Goal: Find specific page/section: Find specific page/section

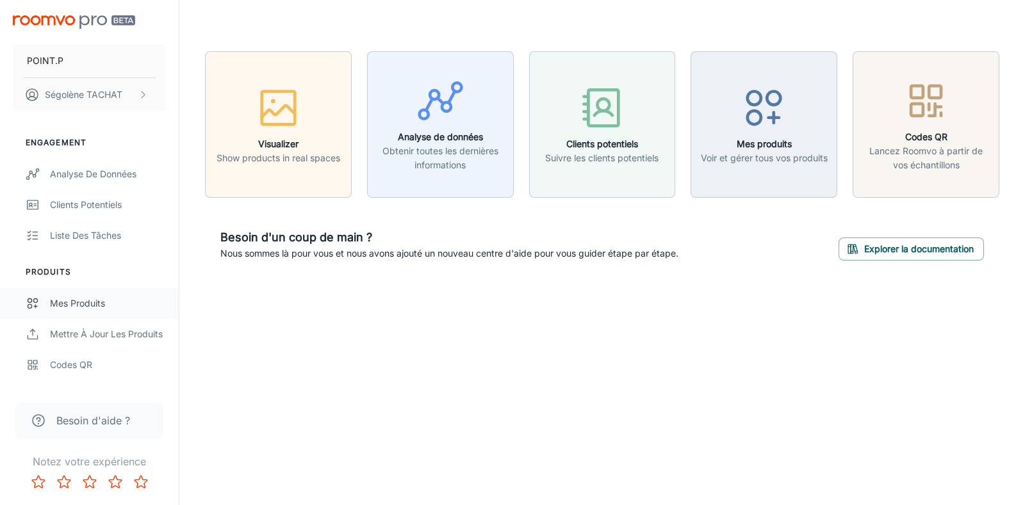
click at [70, 303] on div "Mes produits" at bounding box center [108, 304] width 116 height 14
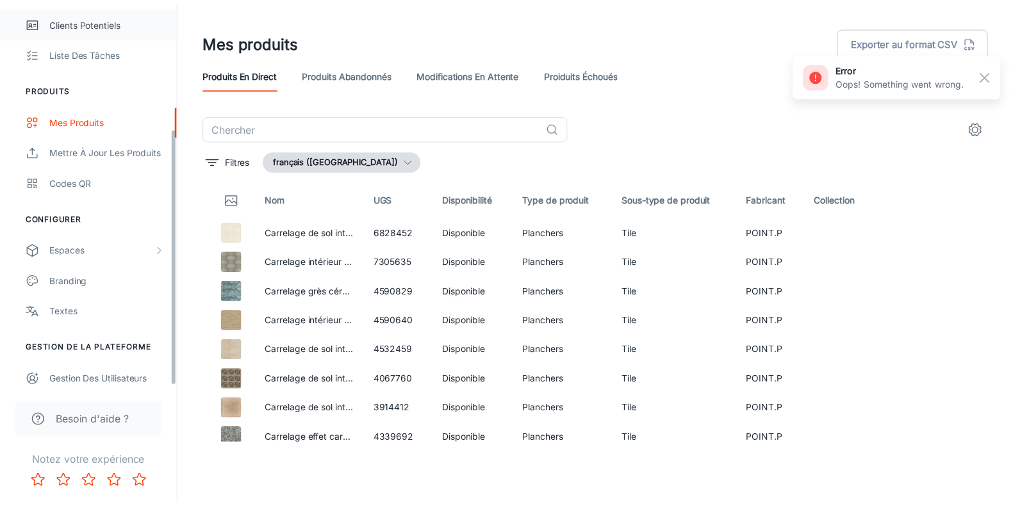
scroll to position [190, 0]
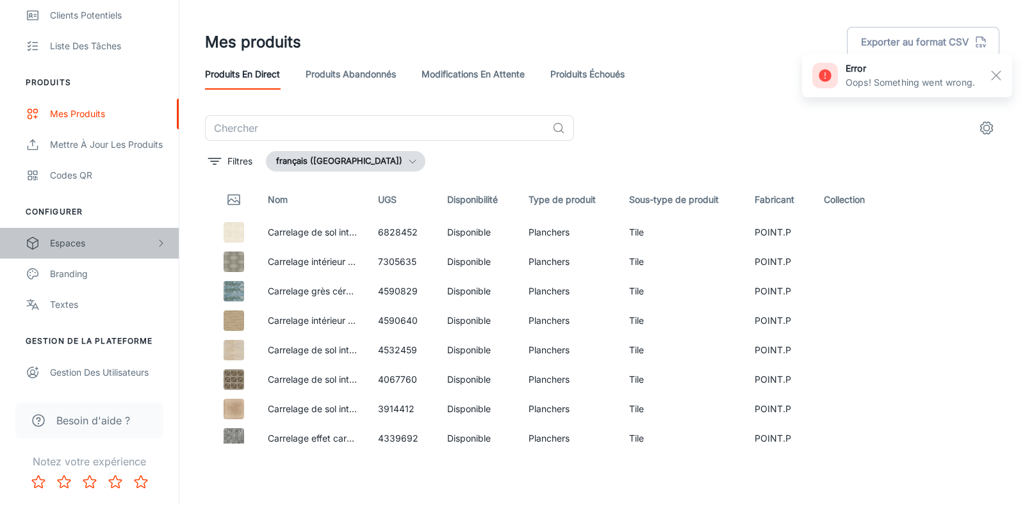
click at [66, 240] on div "Espaces" at bounding box center [103, 243] width 106 height 14
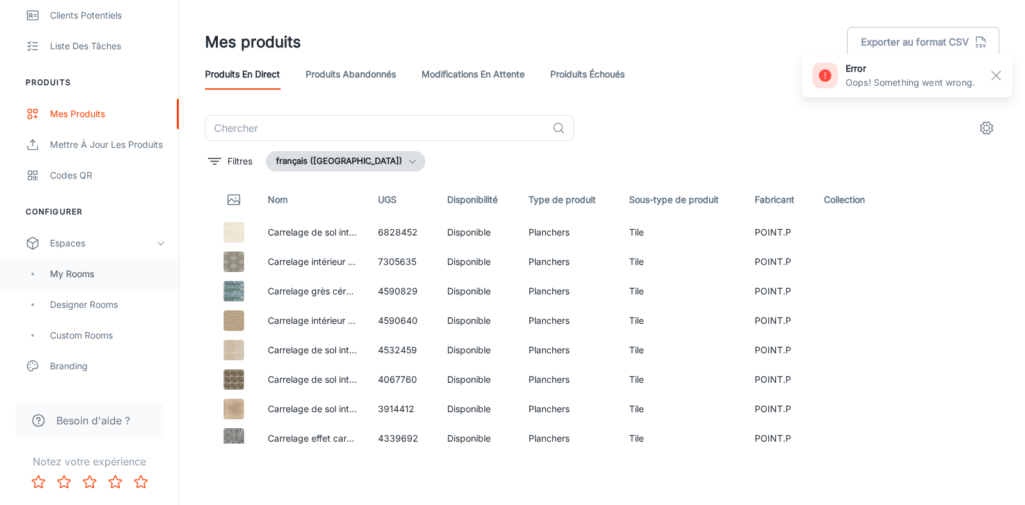
click at [67, 276] on div "My Rooms" at bounding box center [108, 274] width 116 height 14
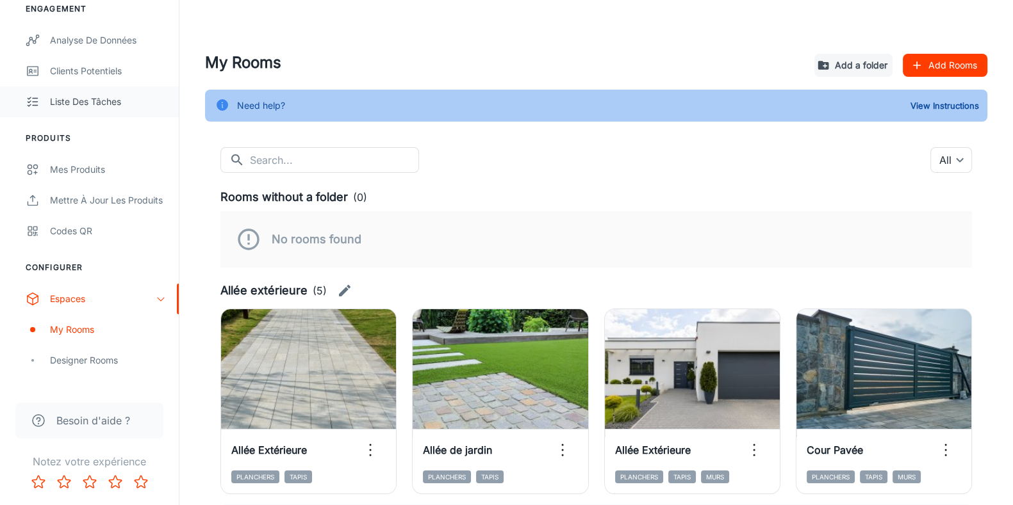
scroll to position [231, 0]
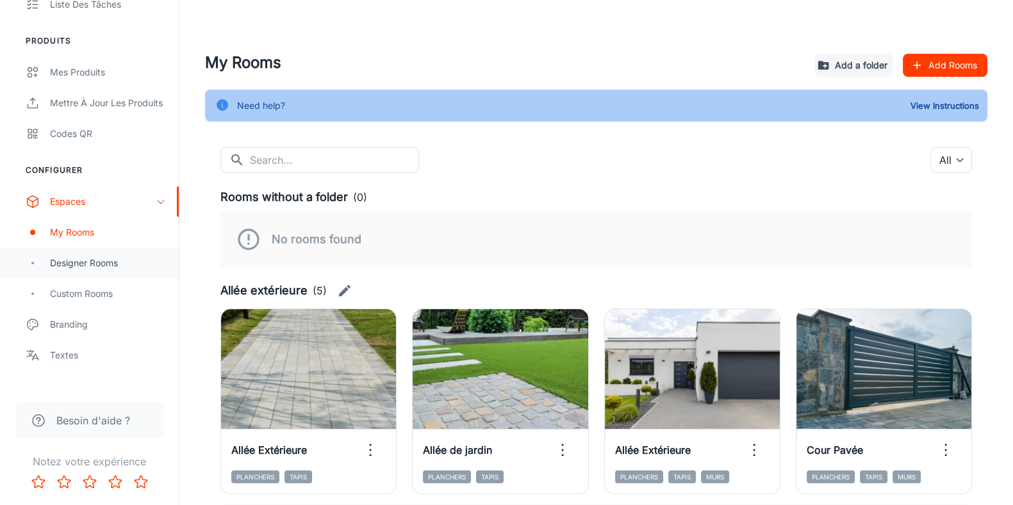
click at [79, 265] on div "Designer Rooms" at bounding box center [108, 263] width 116 height 14
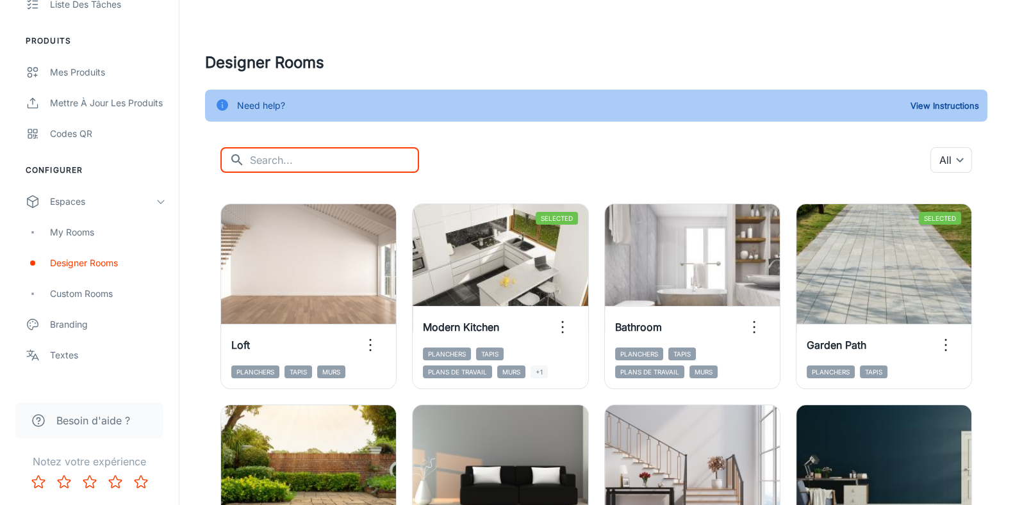
click at [291, 163] on input "text" at bounding box center [334, 160] width 169 height 26
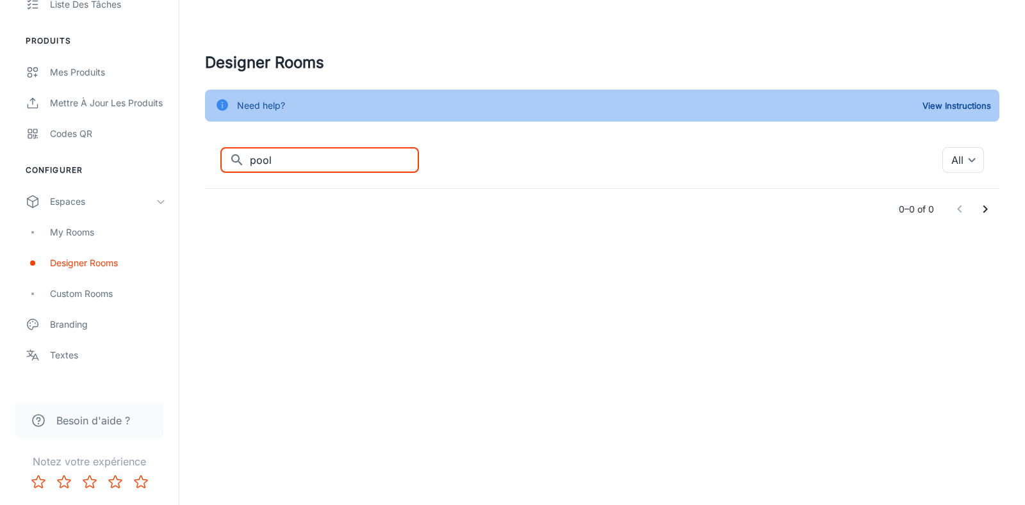
click at [322, 171] on input "pool" at bounding box center [334, 160] width 169 height 26
type input "p"
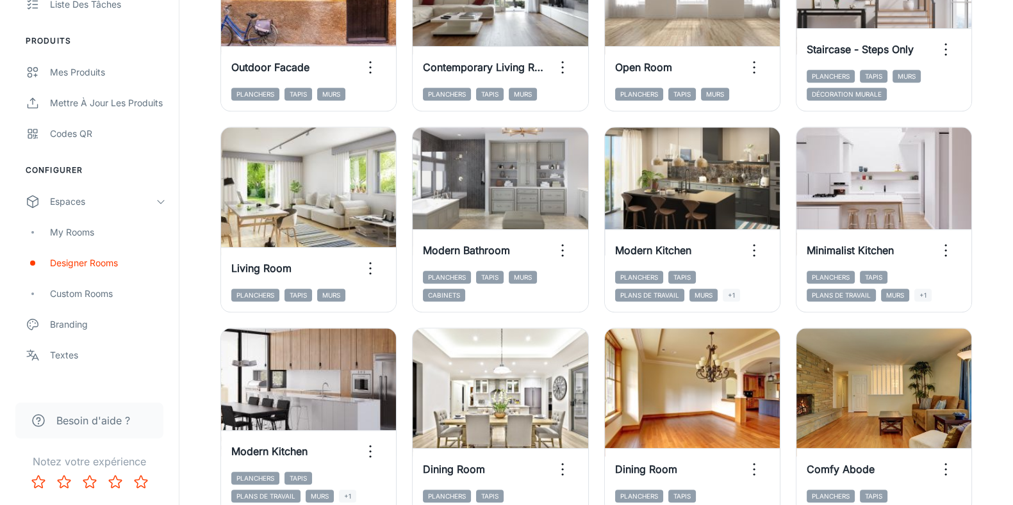
scroll to position [1400, 0]
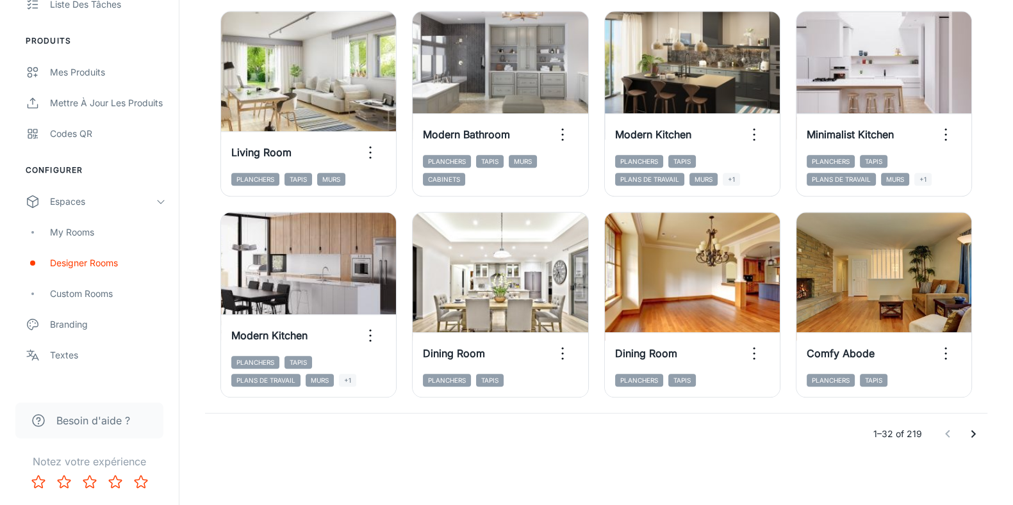
click at [974, 430] on icon "Go to next page" at bounding box center [972, 434] width 15 height 15
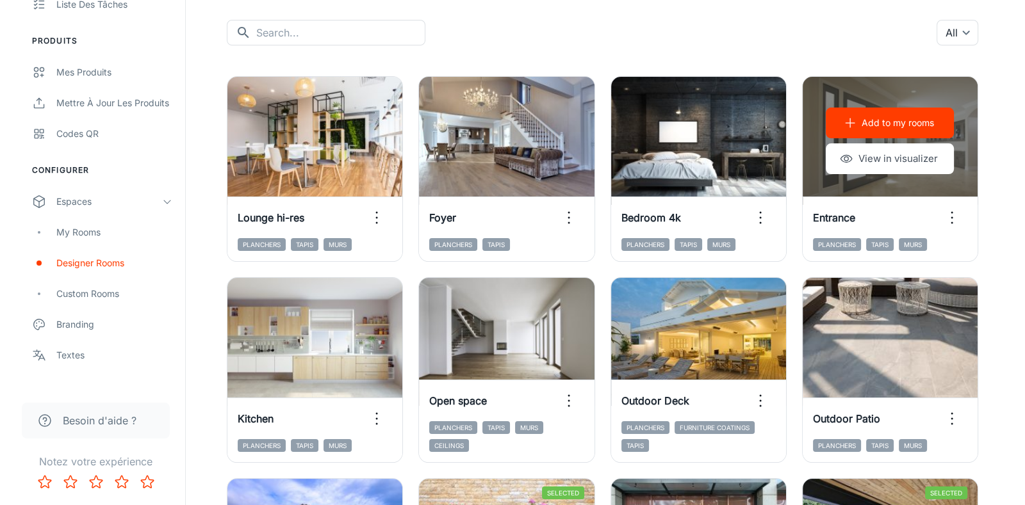
scroll to position [0, 0]
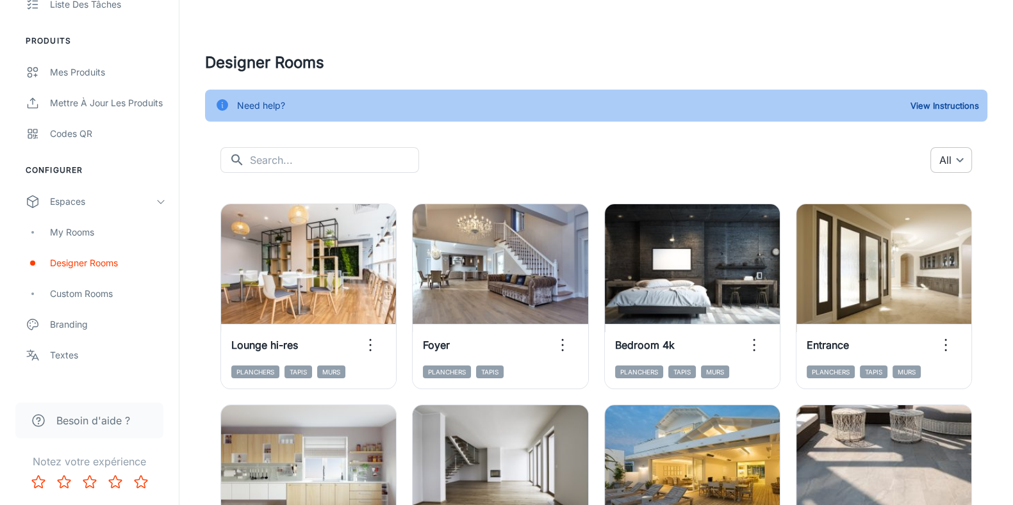
click at [941, 165] on body "POINT.P Ségolène TACHAT Engagement Analyse de données Clients potentiels Liste …" at bounding box center [506, 252] width 1013 height 505
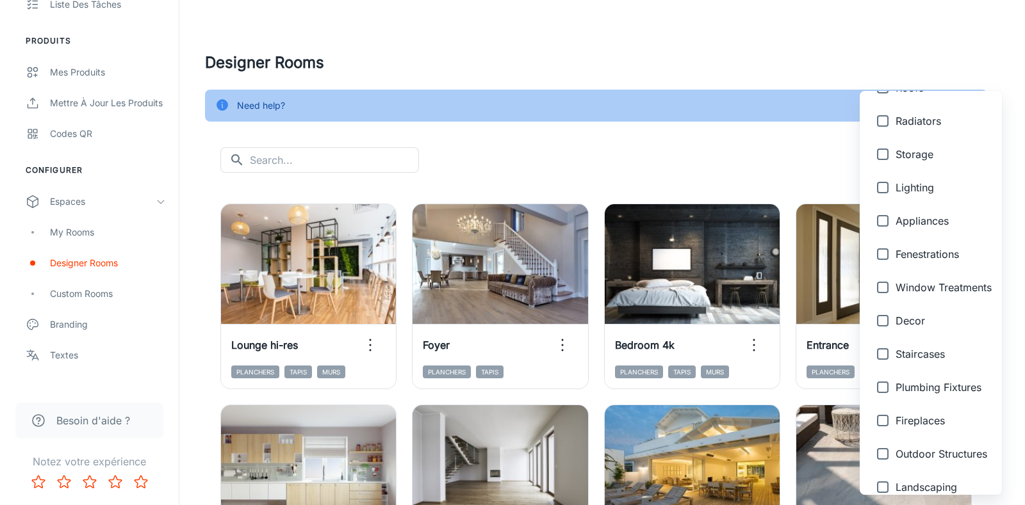
scroll to position [528, 0]
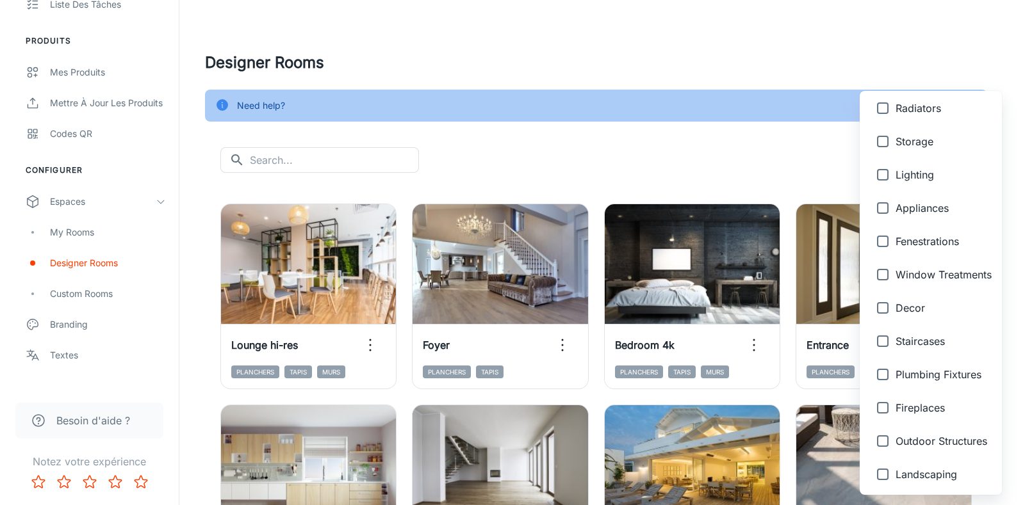
click at [874, 446] on input "checkbox" at bounding box center [883, 442] width 26 height 26
checkbox input "true"
type input "{"type":"productType","id":"23"}"
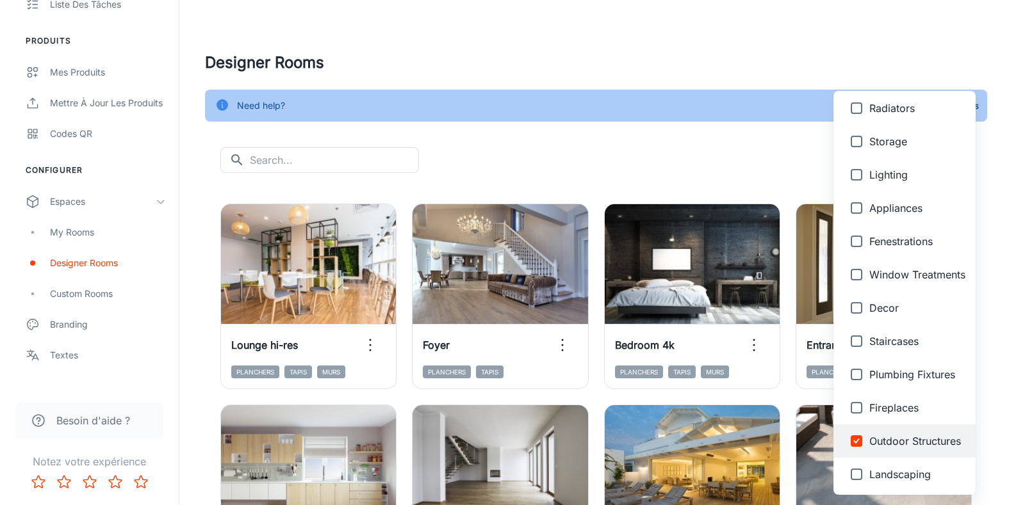
click at [714, 174] on div at bounding box center [512, 252] width 1025 height 505
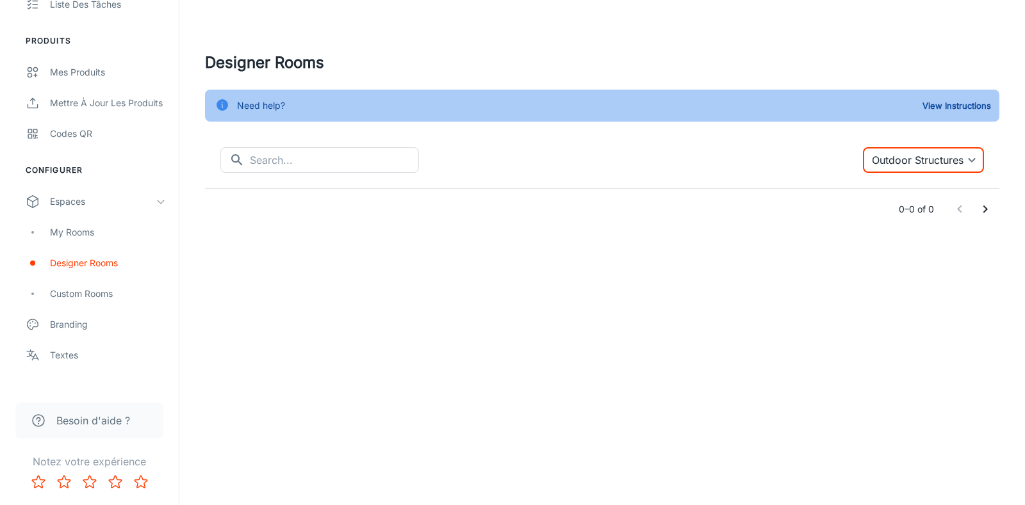
click at [940, 161] on body "POINT.P Ségolène TACHAT Engagement Analyse de données Clients potentiels Liste …" at bounding box center [512, 252] width 1025 height 505
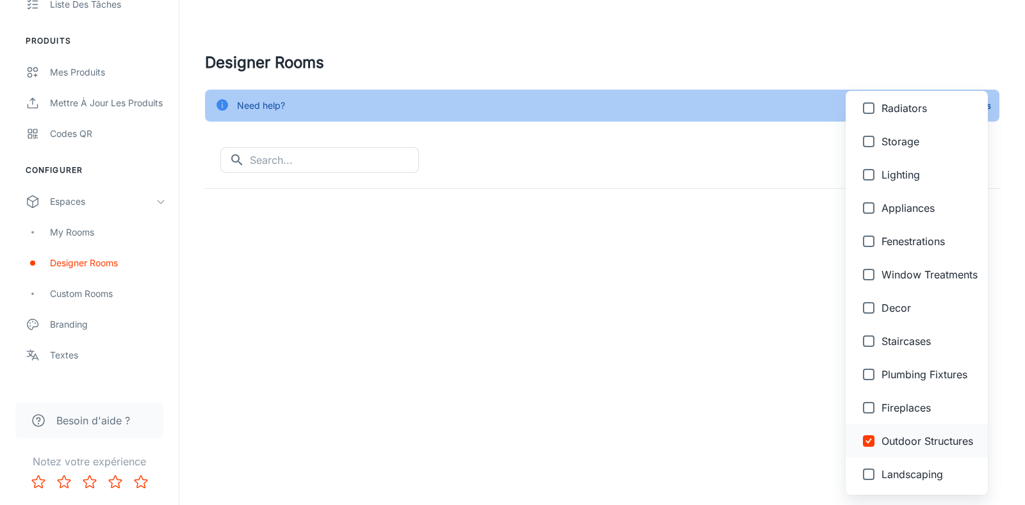
click at [867, 445] on input "checkbox" at bounding box center [869, 442] width 26 height 26
checkbox input "false"
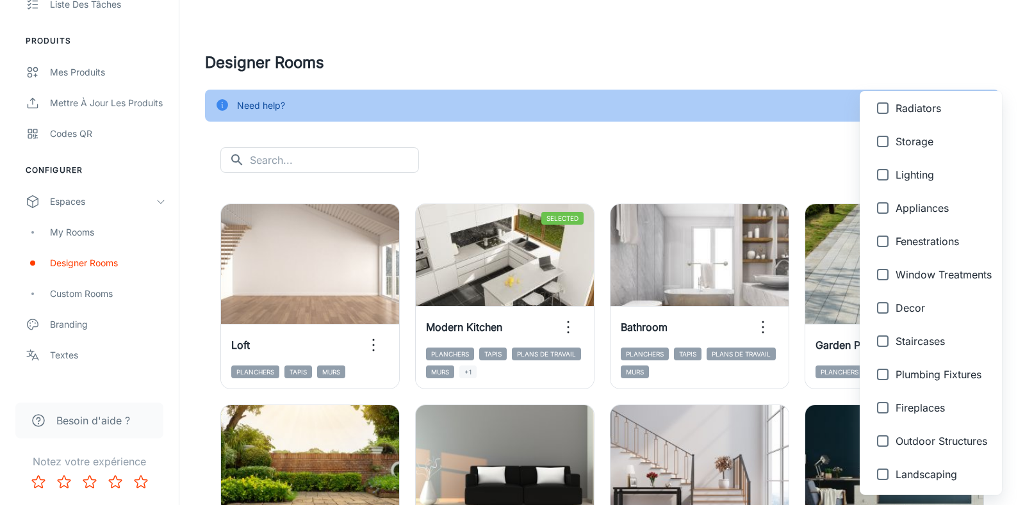
click at [313, 161] on div at bounding box center [512, 252] width 1025 height 505
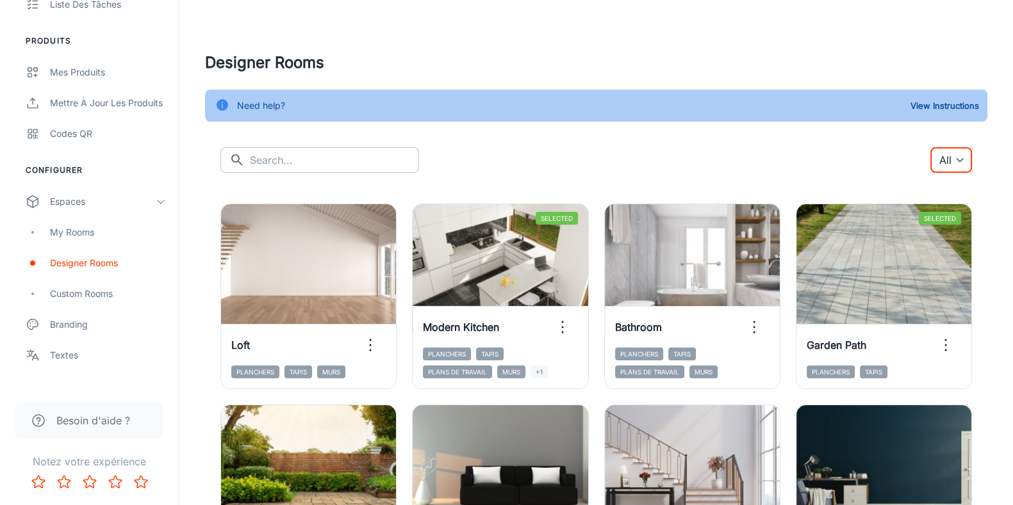
click at [288, 159] on input "text" at bounding box center [334, 160] width 169 height 26
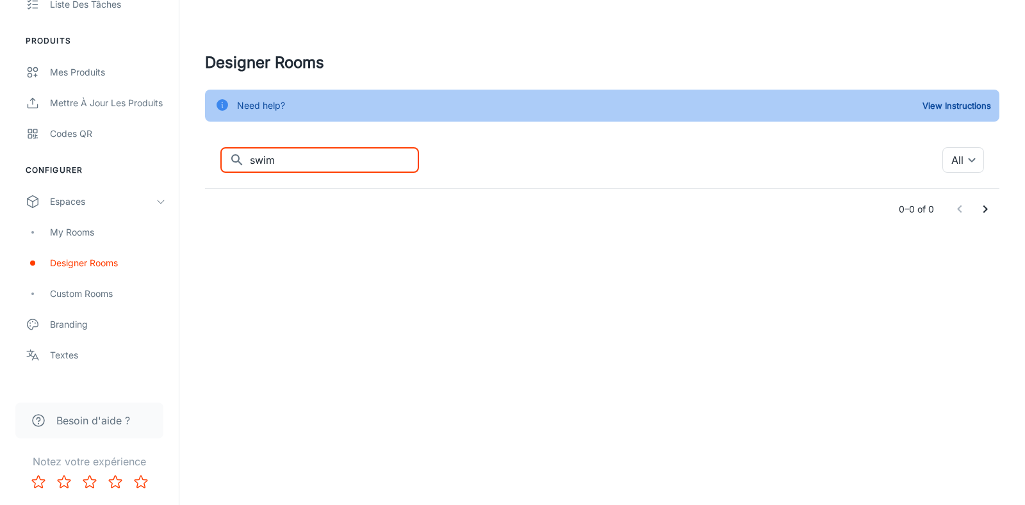
click at [288, 159] on input "swim" at bounding box center [334, 160] width 169 height 26
type input "s"
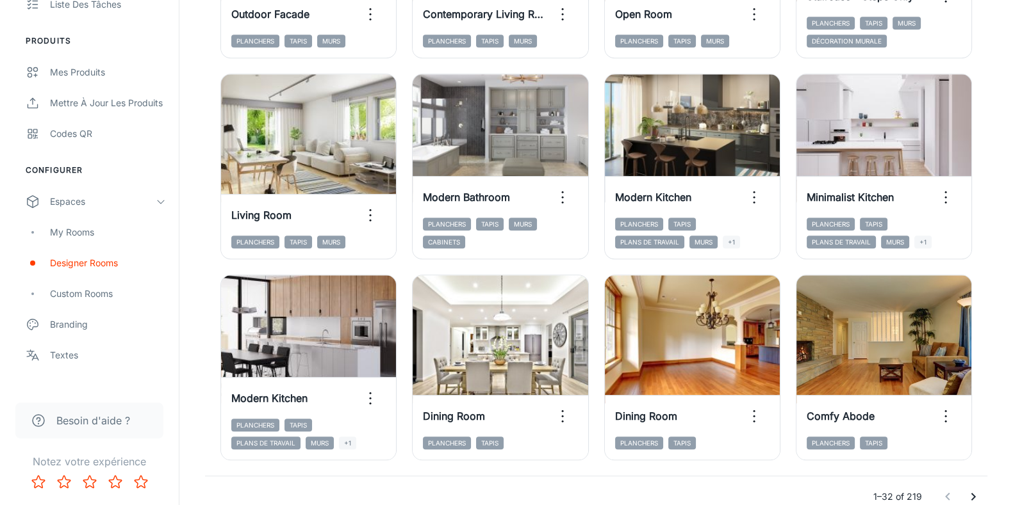
scroll to position [1400, 0]
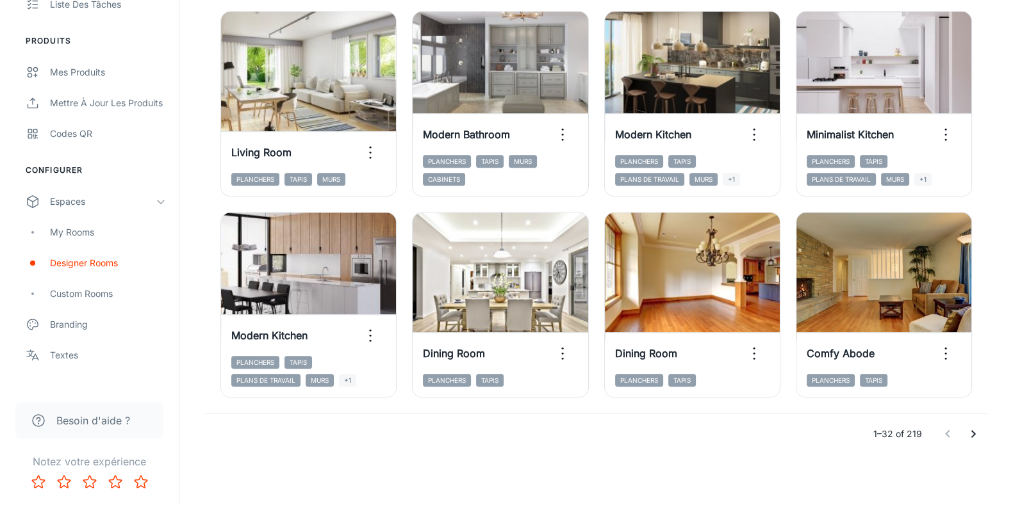
click at [972, 431] on icon "Go to next page" at bounding box center [973, 434] width 4 height 8
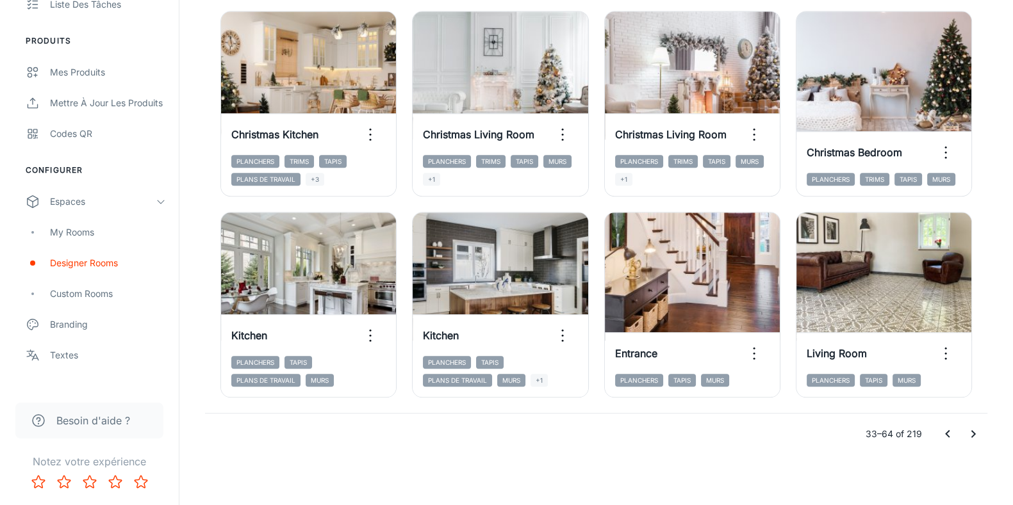
click at [972, 437] on icon "Go to next page" at bounding box center [972, 434] width 15 height 15
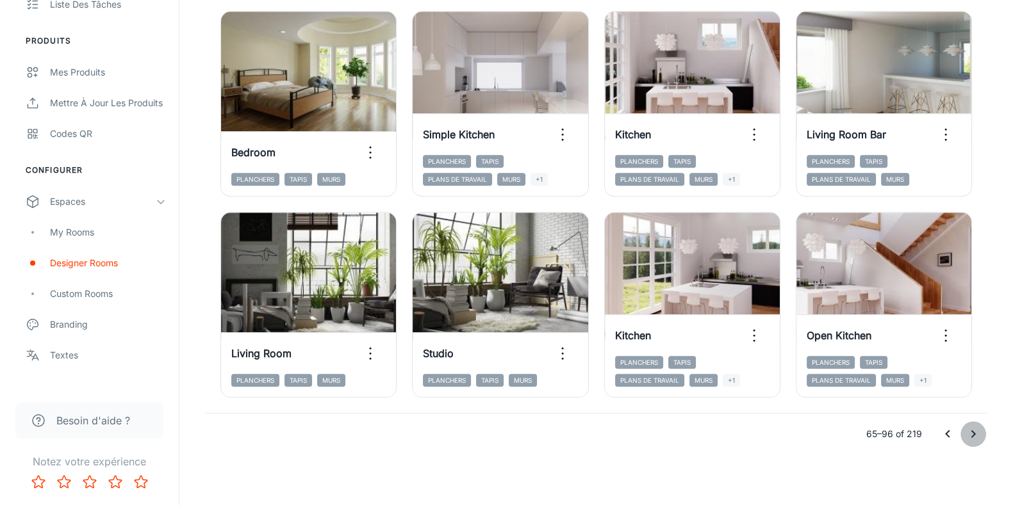
click at [968, 434] on icon "Go to next page" at bounding box center [972, 434] width 15 height 15
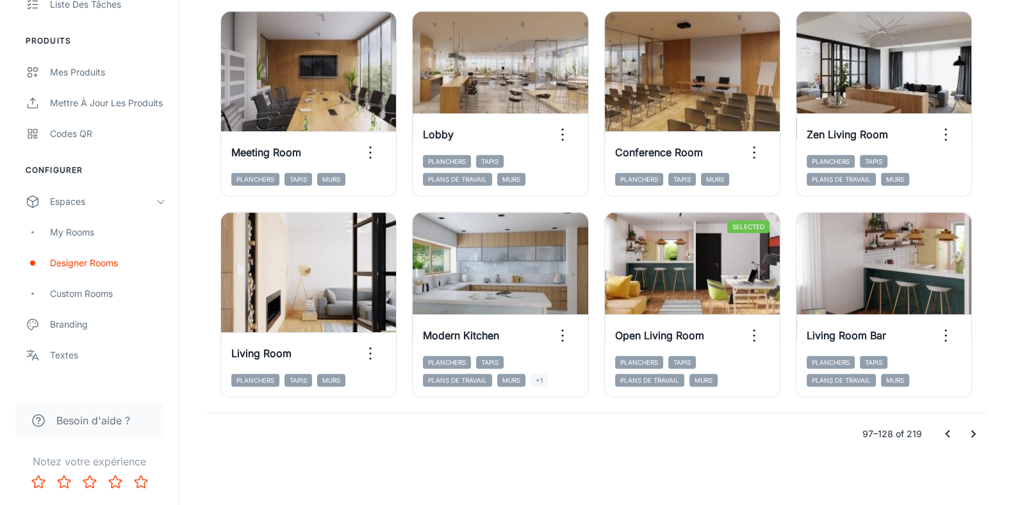
click at [974, 431] on icon "Go to next page" at bounding box center [972, 434] width 15 height 15
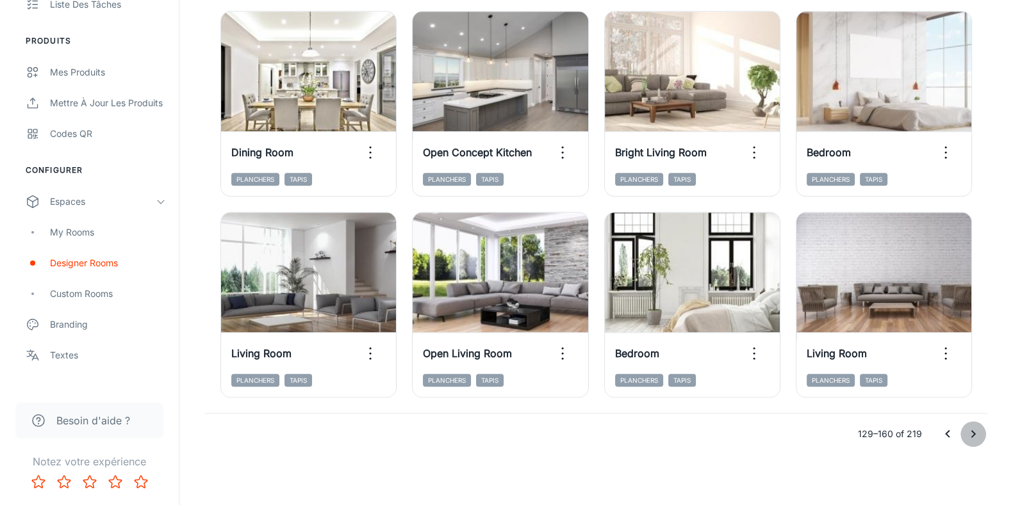
click at [974, 428] on icon "Go to next page" at bounding box center [972, 434] width 15 height 15
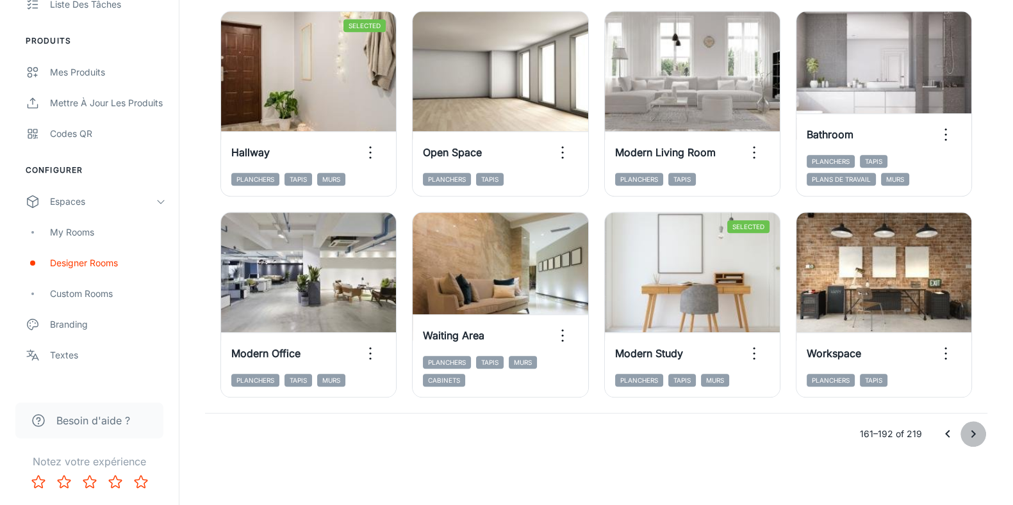
click at [970, 437] on icon "Go to next page" at bounding box center [972, 434] width 15 height 15
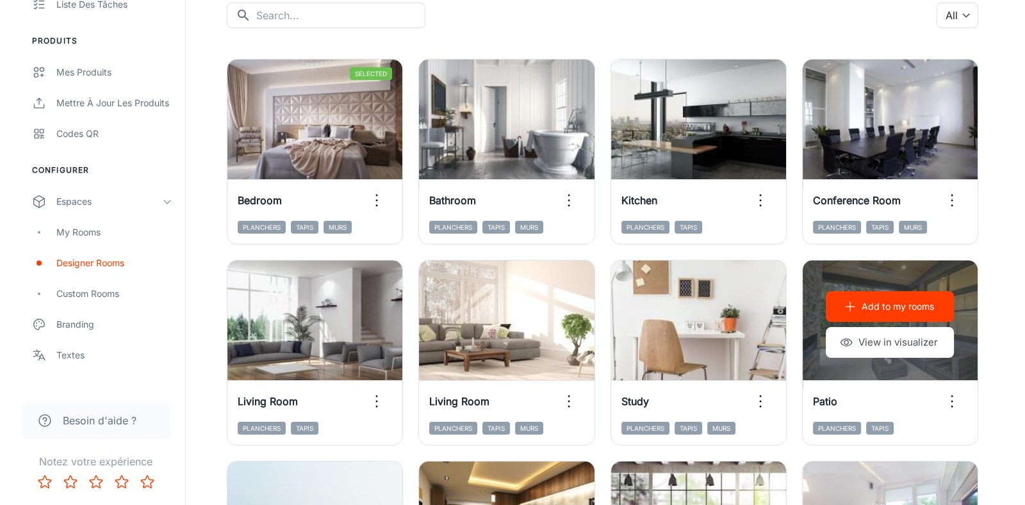
scroll to position [0, 0]
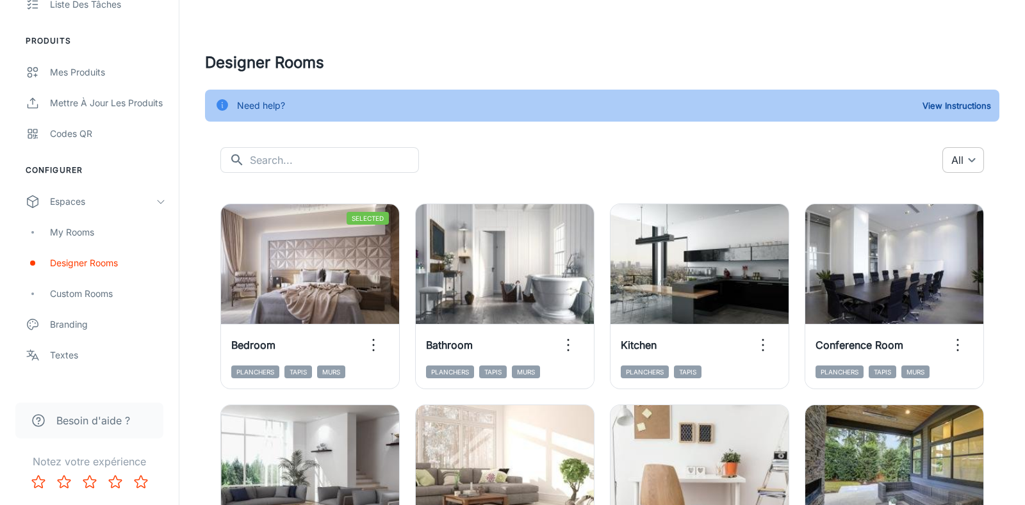
click at [943, 158] on body "POINT.P Ségolène TACHAT Engagement Analyse de données Clients potentiels Liste …" at bounding box center [512, 252] width 1025 height 505
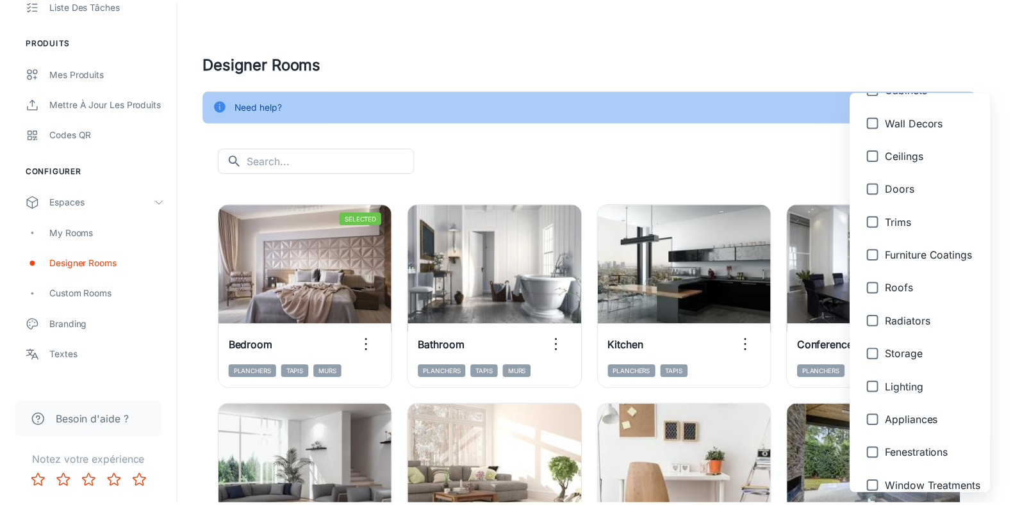
scroll to position [528, 0]
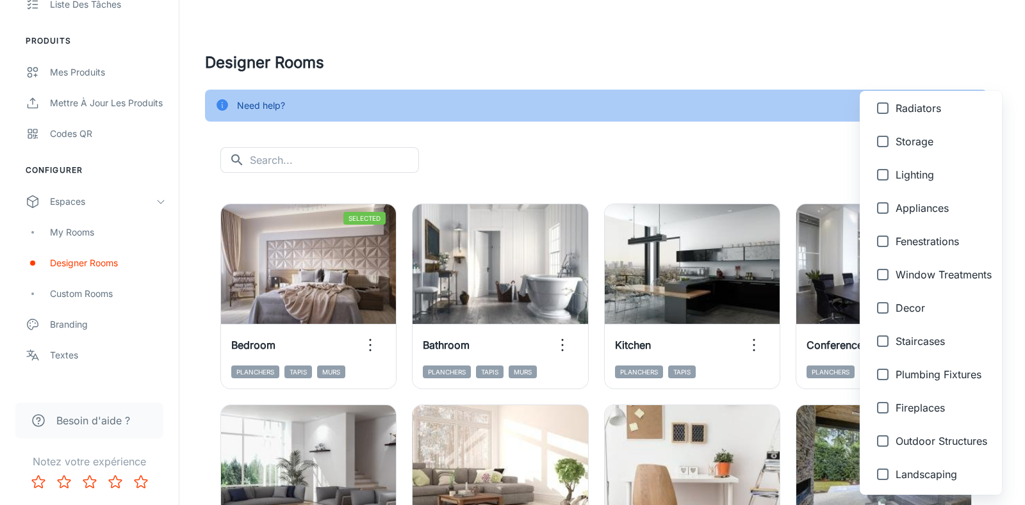
click at [475, 162] on div at bounding box center [512, 252] width 1025 height 505
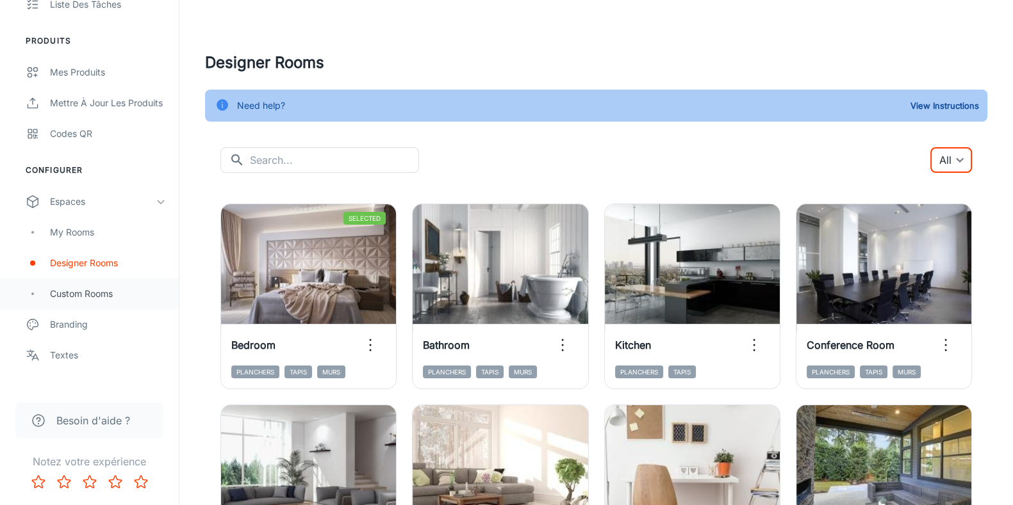
click at [71, 298] on div "Custom Rooms" at bounding box center [108, 294] width 116 height 14
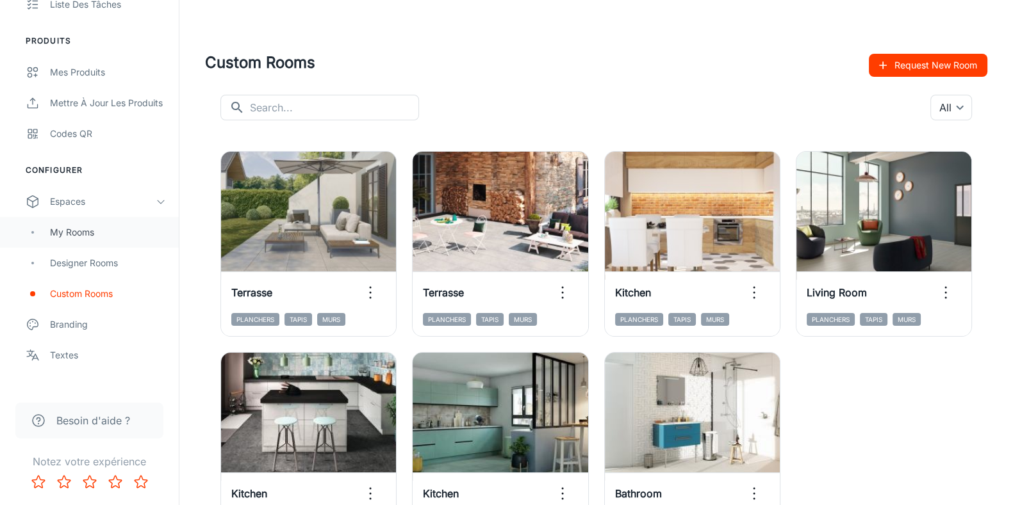
click at [45, 229] on div "My Rooms" at bounding box center [89, 232] width 179 height 31
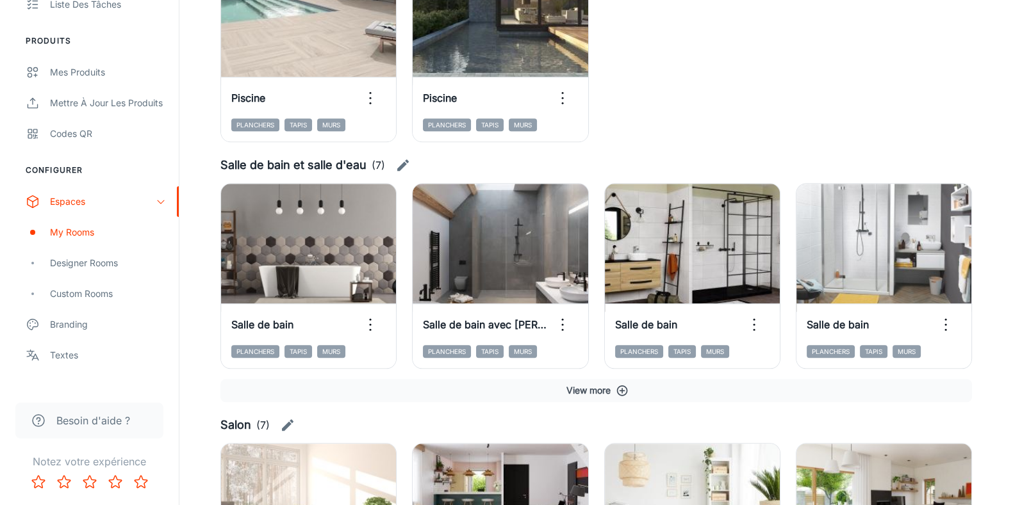
scroll to position [1378, 0]
